Goal: Check status: Check status

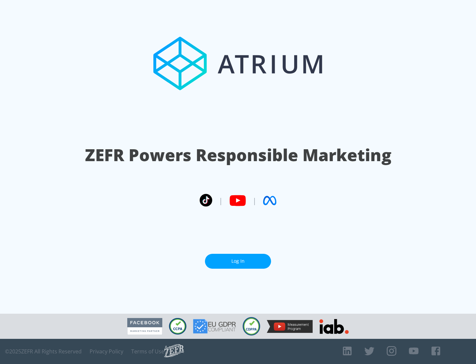
click at [238, 261] on link "Log In" at bounding box center [238, 261] width 66 height 15
